Goal: Information Seeking & Learning: Learn about a topic

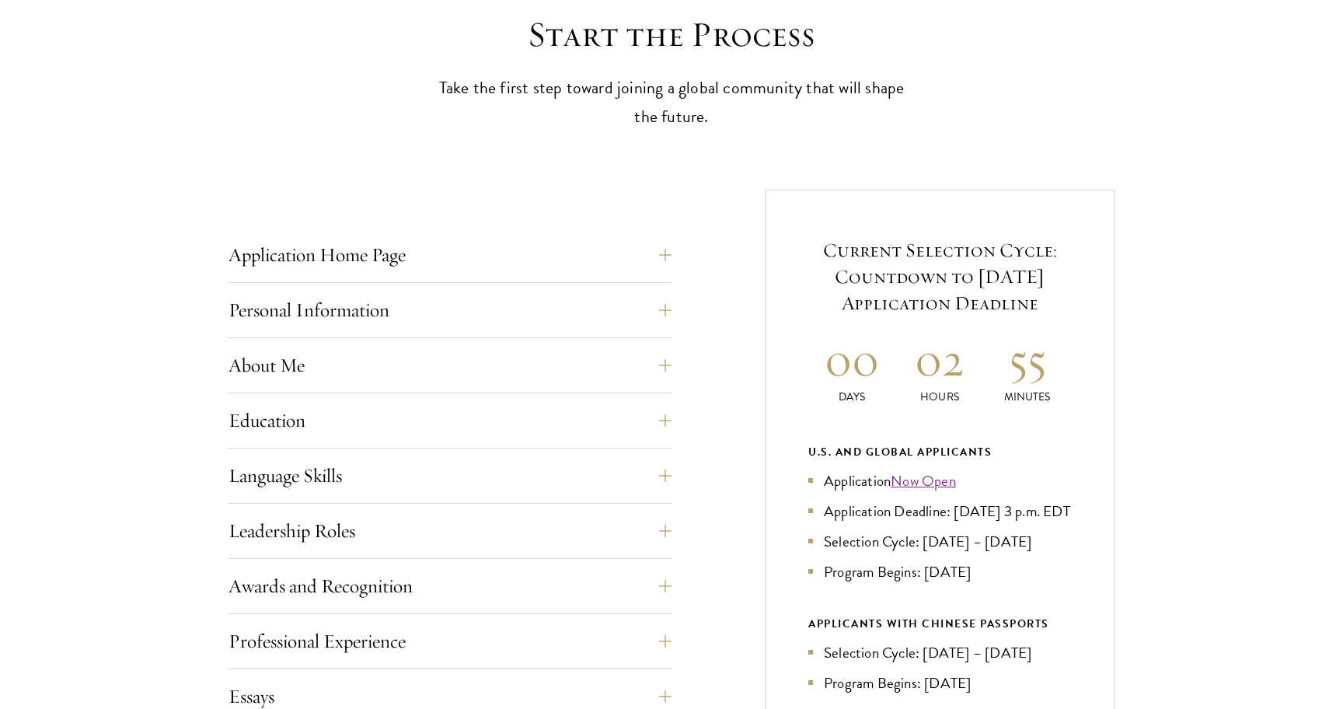
scroll to position [363, 0]
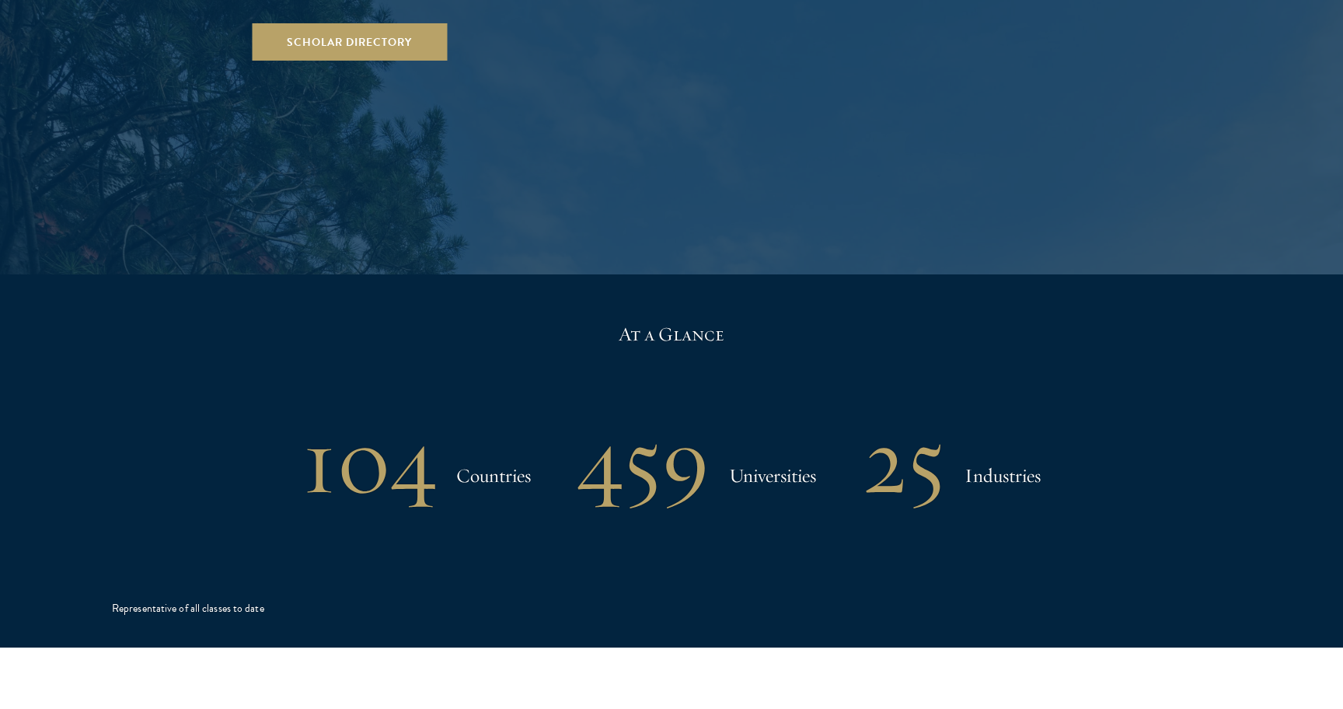
scroll to position [2658, 0]
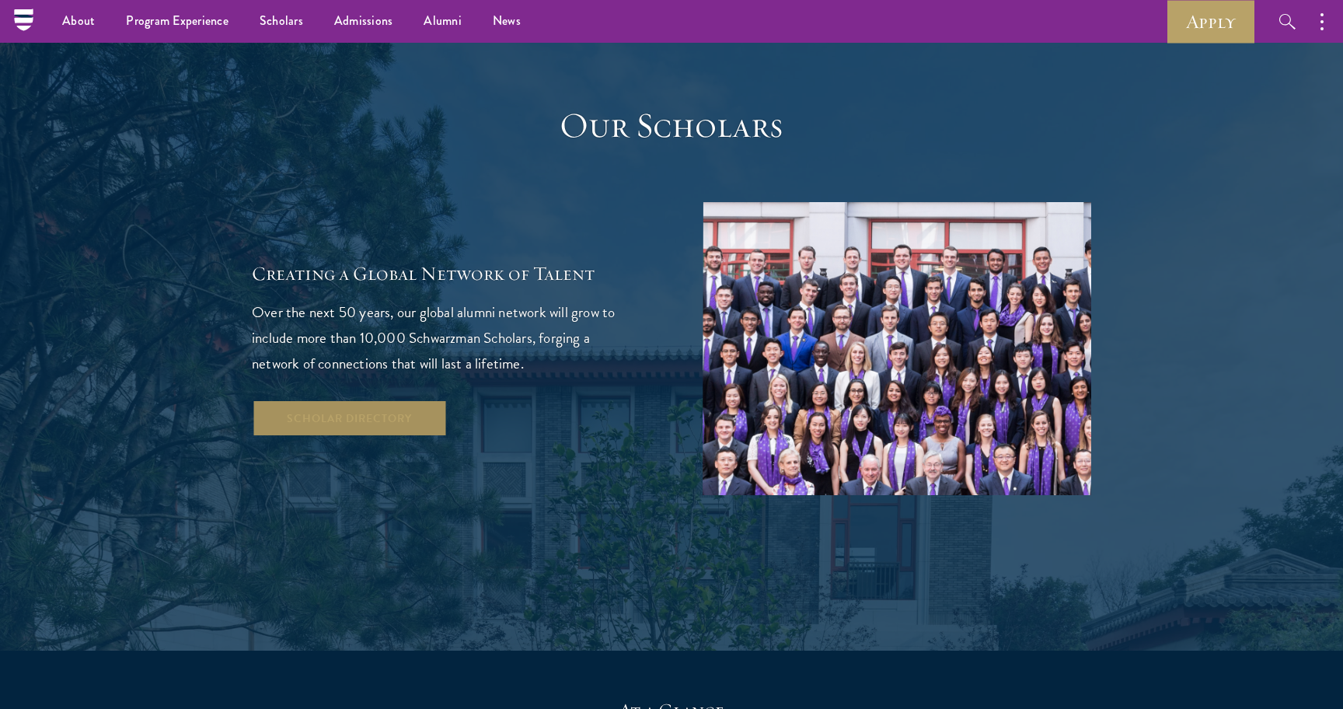
click at [338, 399] on link "Scholar Directory" at bounding box center [349, 417] width 195 height 37
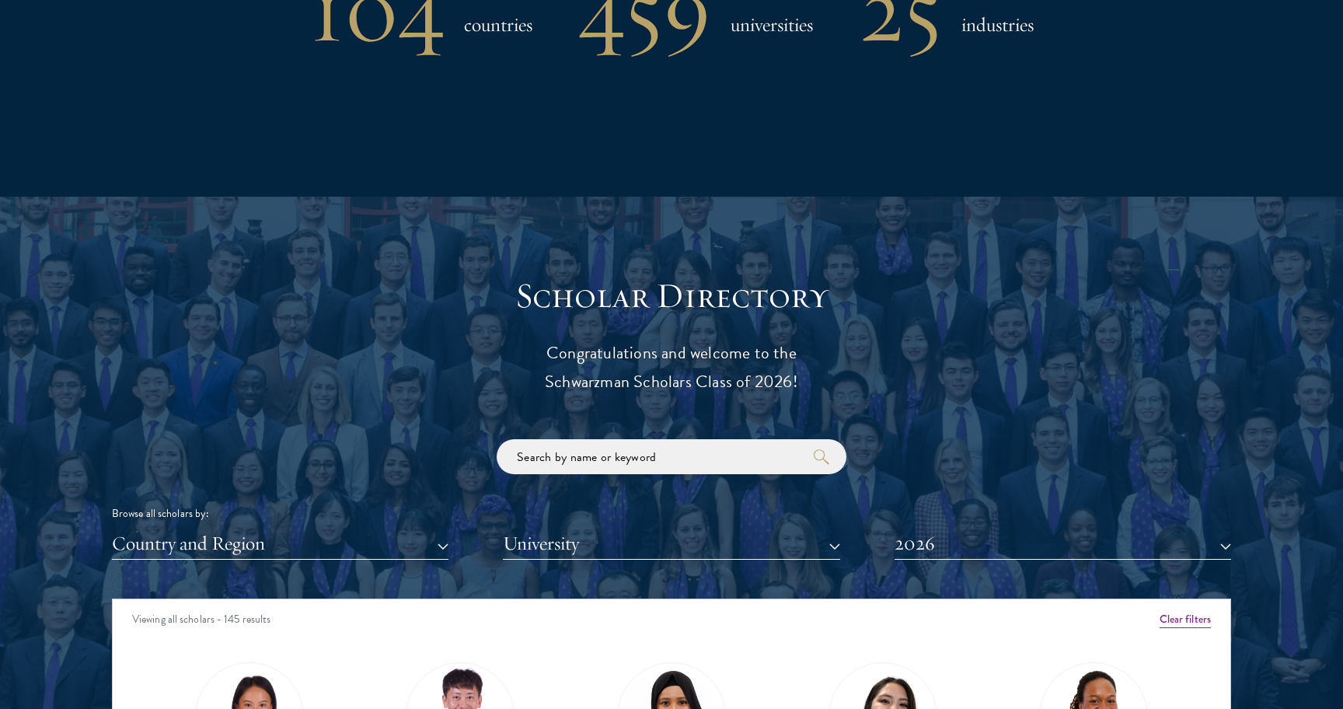
scroll to position [2022, 0]
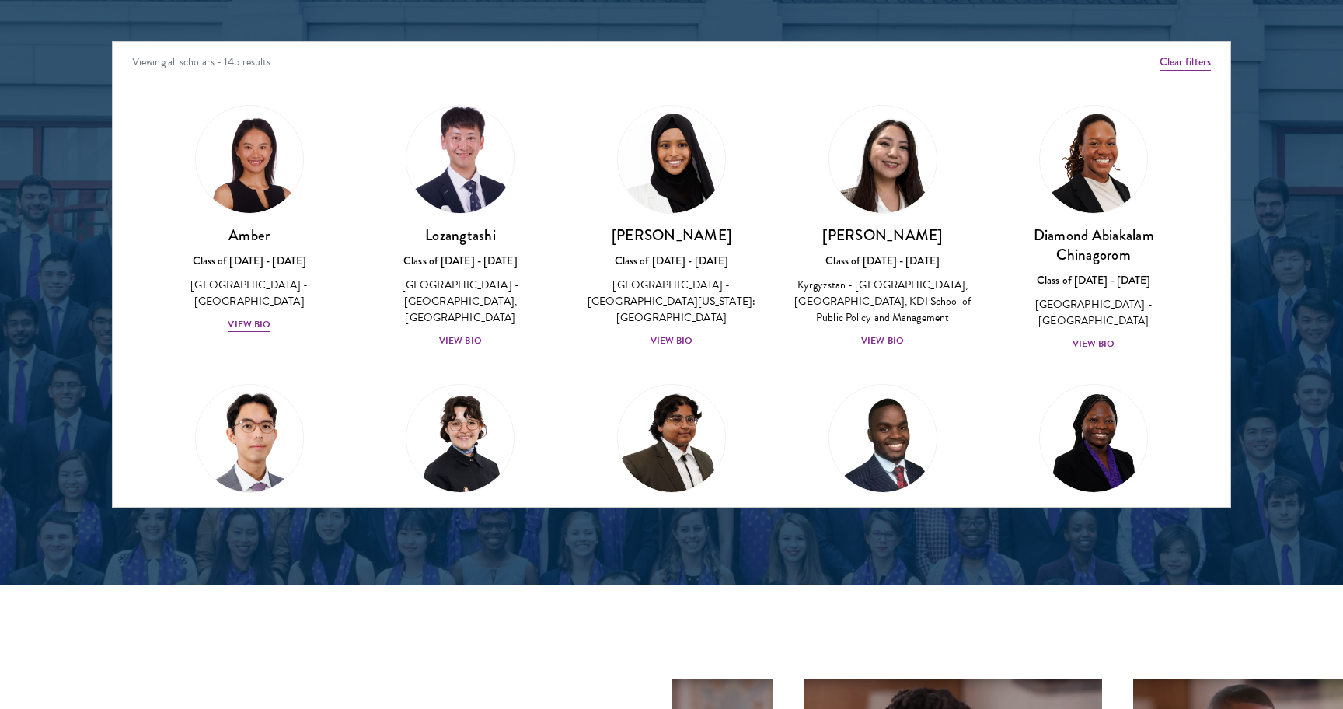
click at [459, 333] on div "View Bio" at bounding box center [460, 340] width 43 height 15
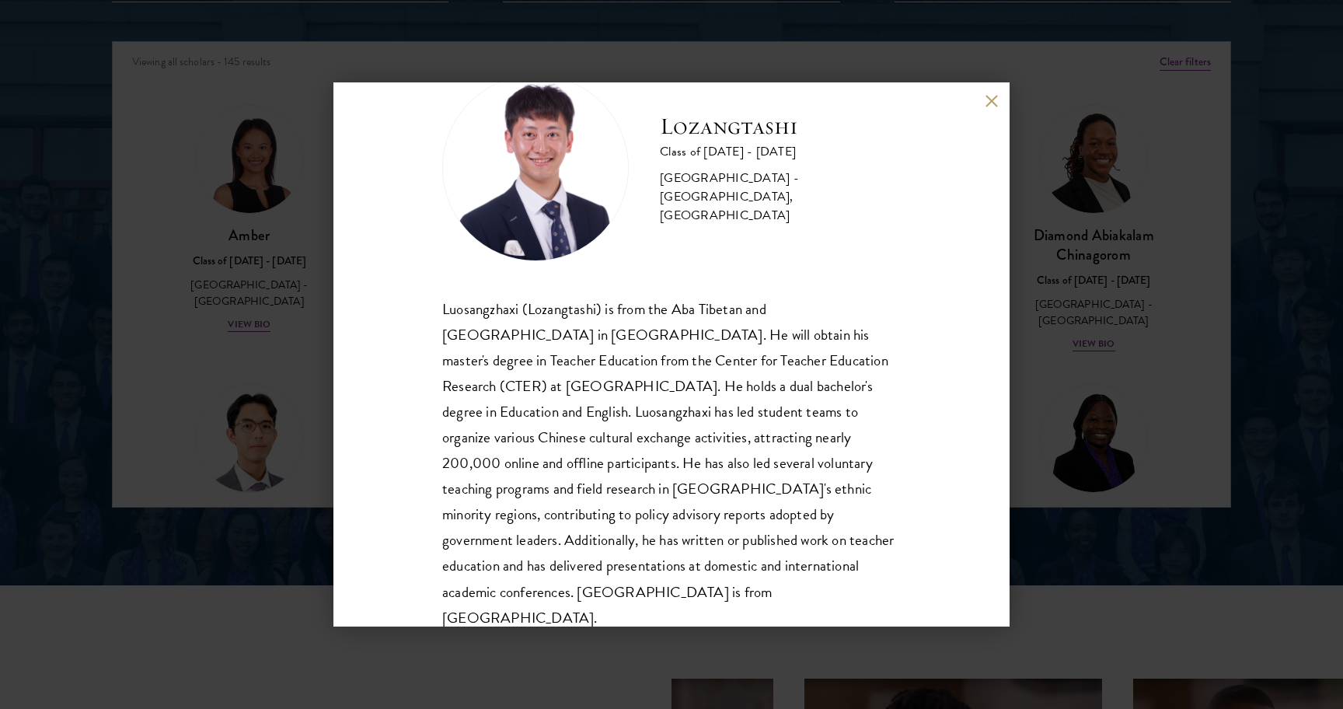
scroll to position [53, 0]
drag, startPoint x: 843, startPoint y: 570, endPoint x: 660, endPoint y: 570, distance: 182.6
click at [660, 570] on div "Luosangzhaxi (Lozangtashi) is from the Aba Tibetan and [GEOGRAPHIC_DATA] in [GE…" at bounding box center [671, 465] width 458 height 334
click at [232, 390] on div "Lozangtashi Class of [DATE] - [DATE] [GEOGRAPHIC_DATA] - [GEOGRAPHIC_DATA], [GE…" at bounding box center [671, 354] width 1343 height 709
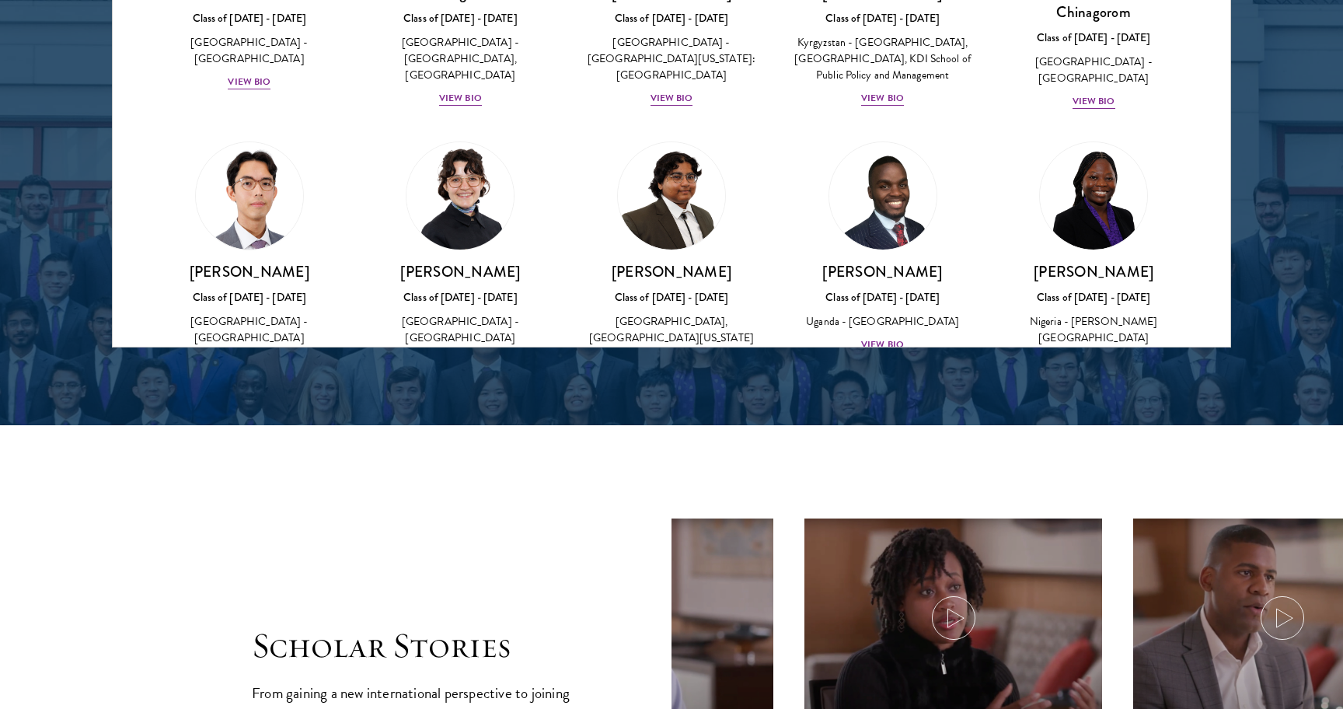
scroll to position [83, 0]
click at [472, 280] on h3 "[PERSON_NAME]" at bounding box center [461, 270] width 180 height 19
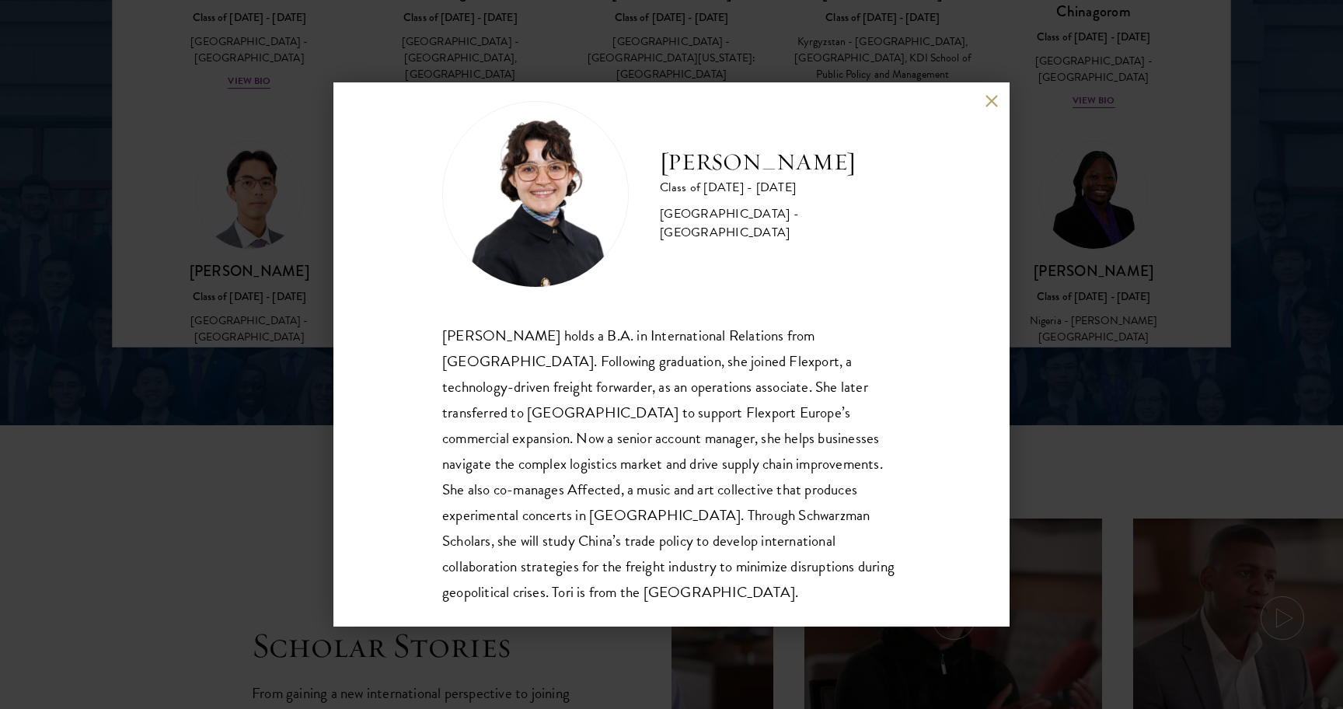
scroll to position [27, 0]
drag, startPoint x: 663, startPoint y: 565, endPoint x: 855, endPoint y: 569, distance: 192.0
click at [855, 569] on div "[PERSON_NAME] holds a B.A. in International Relations from [GEOGRAPHIC_DATA]. F…" at bounding box center [671, 464] width 458 height 283
click at [1051, 378] on div "[PERSON_NAME] Class of [DATE] - [DATE] [GEOGRAPHIC_DATA] - [GEOGRAPHIC_DATA] [P…" at bounding box center [671, 354] width 1343 height 709
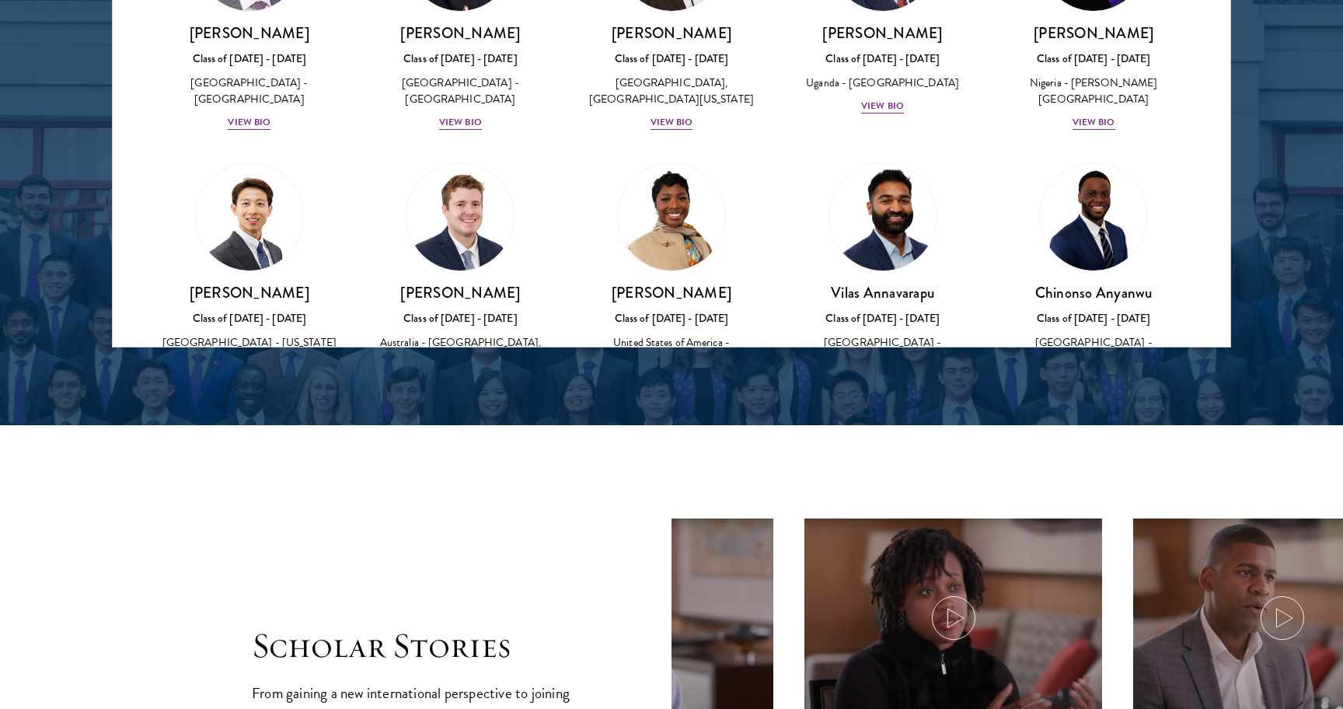
scroll to position [340, 0]
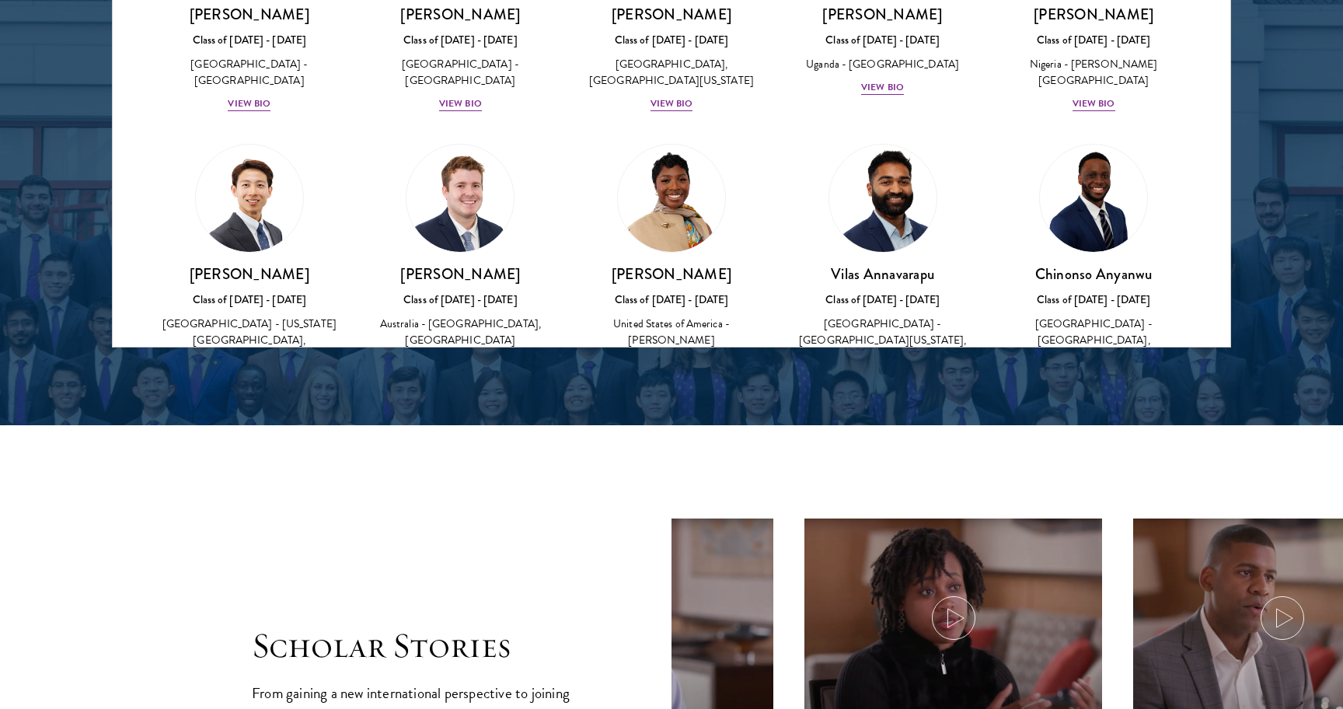
click at [876, 214] on img at bounding box center [883, 198] width 118 height 118
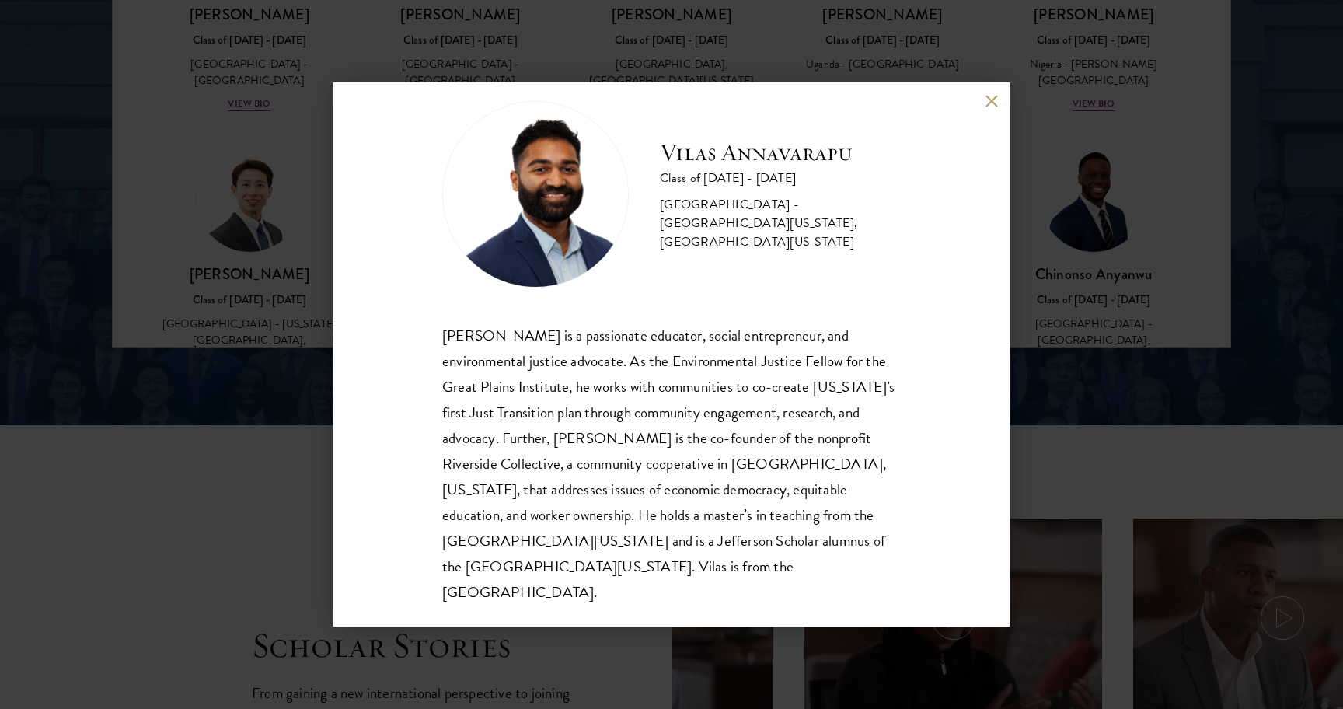
scroll to position [27, 0]
click at [1064, 267] on div "[PERSON_NAME] Class of [DATE] - [DATE] [GEOGRAPHIC_DATA] - [GEOGRAPHIC_DATA][US…" at bounding box center [671, 354] width 1343 height 709
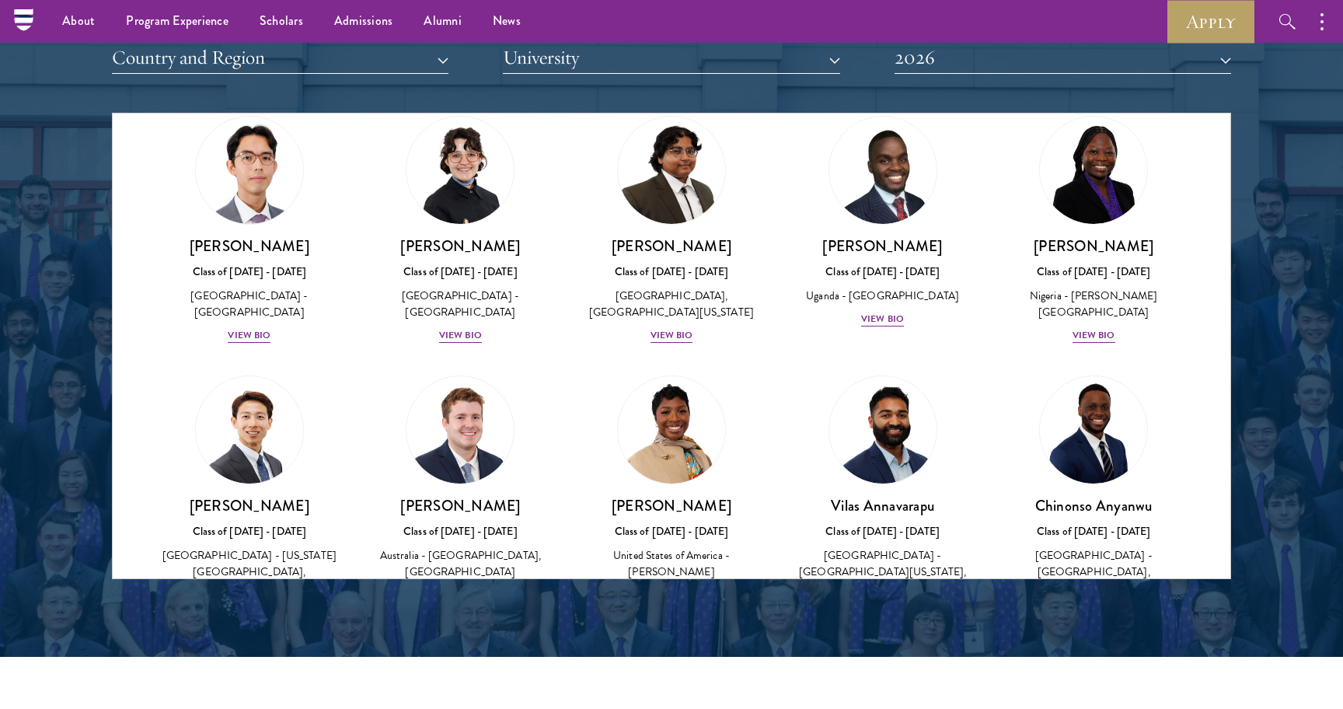
scroll to position [1791, 0]
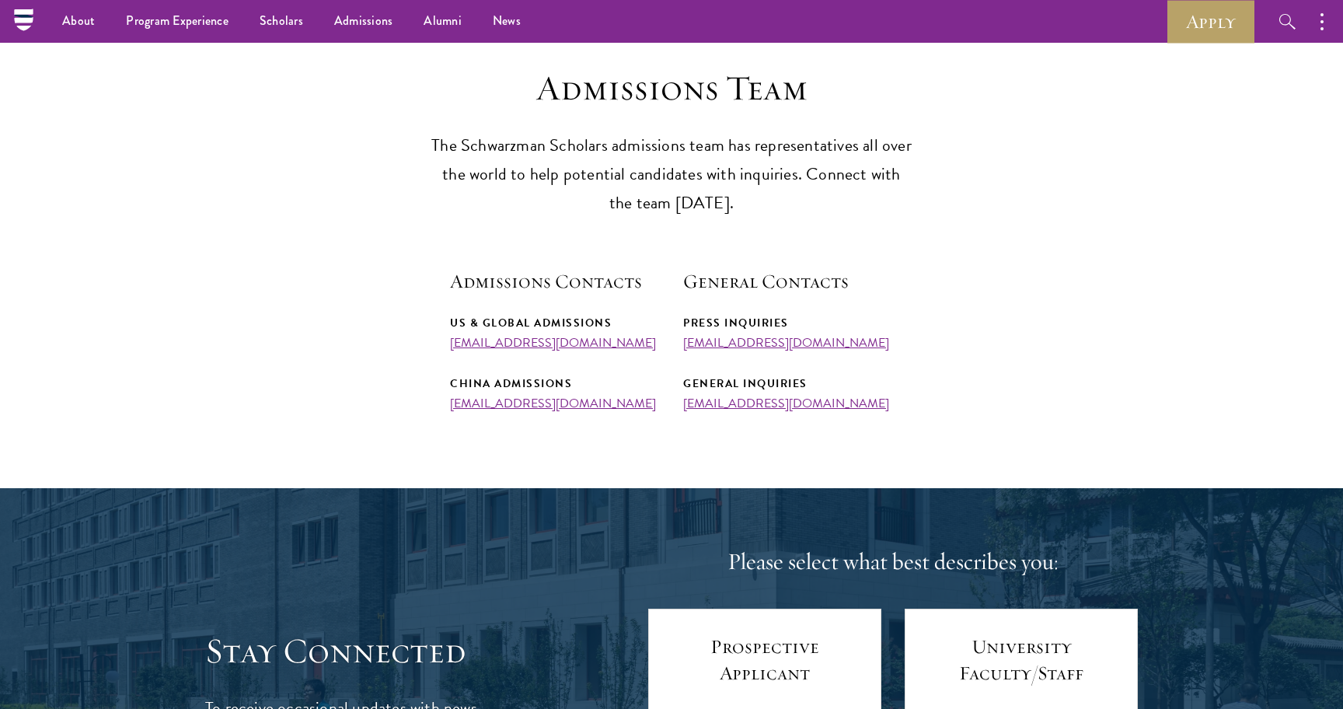
scroll to position [113, 0]
